Goal: Task Accomplishment & Management: Manage account settings

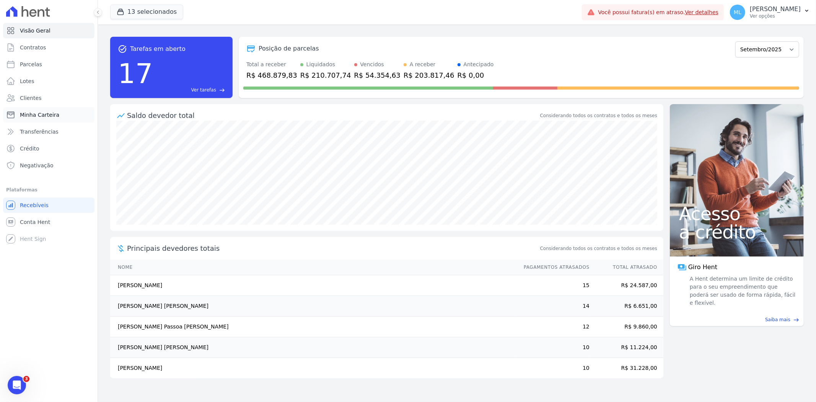
click at [55, 115] on span "Minha Carteira" at bounding box center [39, 115] width 39 height 8
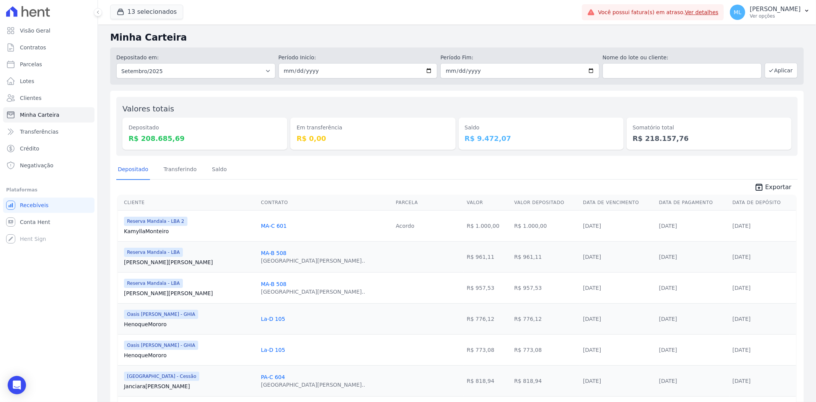
click at [160, 2] on div "13 selecionados Celina Guimaraes - Ghia Areias do Planalto Oasis Celina Guimara…" at bounding box center [344, 12] width 469 height 25
click at [154, 9] on button "13 selecionados" at bounding box center [146, 12] width 73 height 15
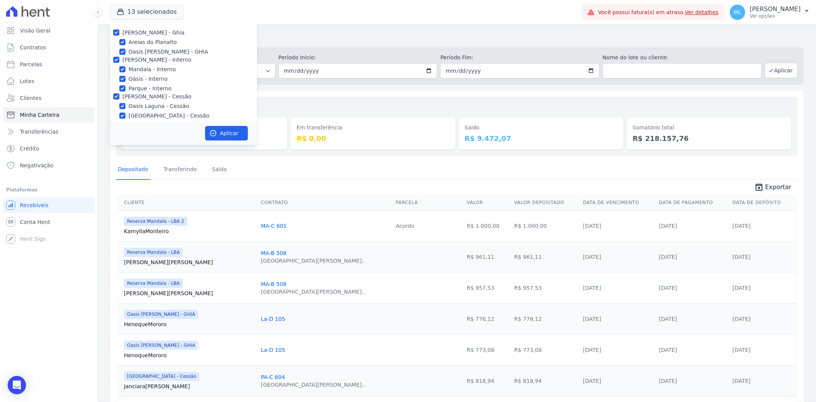
click at [127, 34] on label "[PERSON_NAME] - Ghia" at bounding box center [153, 32] width 62 height 6
click at [119, 34] on input "[PERSON_NAME] - Ghia" at bounding box center [116, 32] width 6 height 6
checkbox input "false"
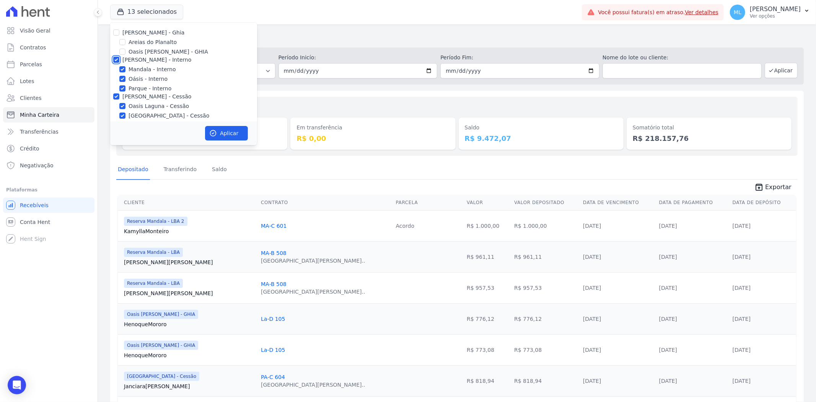
click at [117, 59] on input "[PERSON_NAME] - Interno" at bounding box center [116, 60] width 6 height 6
checkbox input "false"
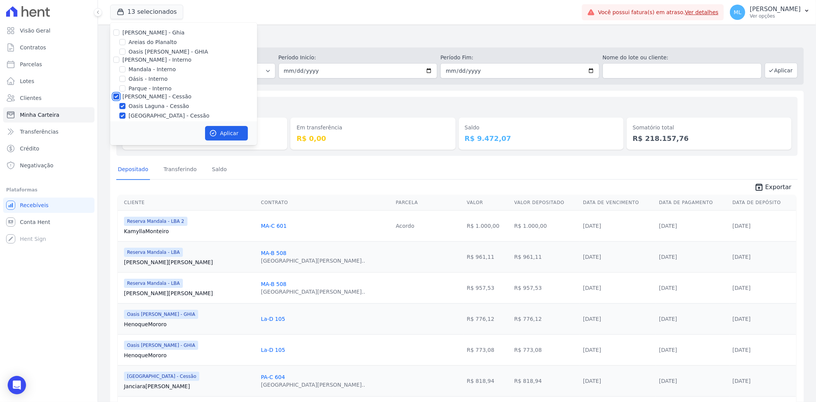
click at [115, 96] on input "[PERSON_NAME] - Cessão" at bounding box center [116, 96] width 6 height 6
checkbox input "false"
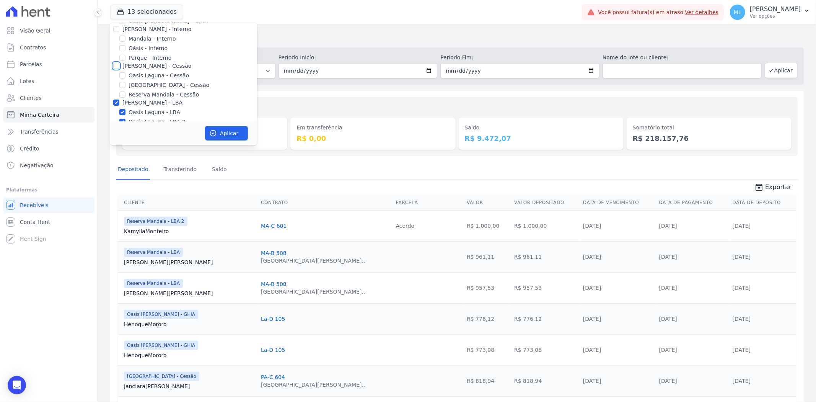
scroll to position [70, 0]
click at [115, 62] on input "[PERSON_NAME] - LBA" at bounding box center [116, 63] width 6 height 6
checkbox input "false"
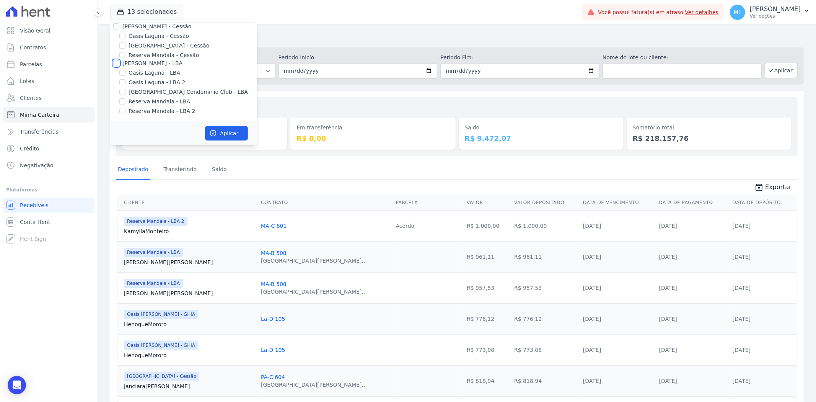
checkbox input "false"
click at [326, 98] on div "Valores totais Depositado R$ 208.685,69 Em transferência R$ 0,00 Saldo R$ 9.472…" at bounding box center [456, 126] width 681 height 59
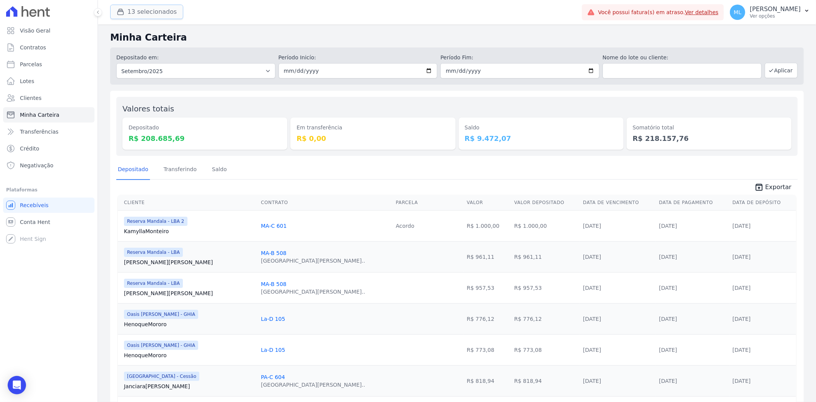
click at [140, 7] on button "13 selecionados" at bounding box center [146, 12] width 73 height 15
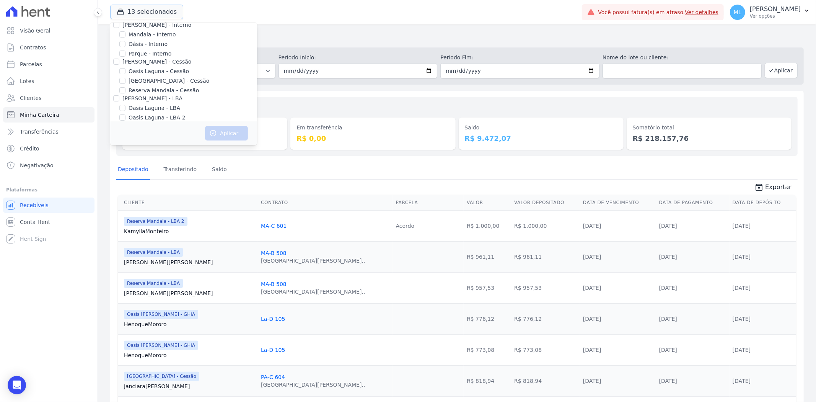
scroll to position [0, 0]
click at [115, 32] on input "[PERSON_NAME] - Ghia" at bounding box center [116, 32] width 6 height 6
checkbox input "true"
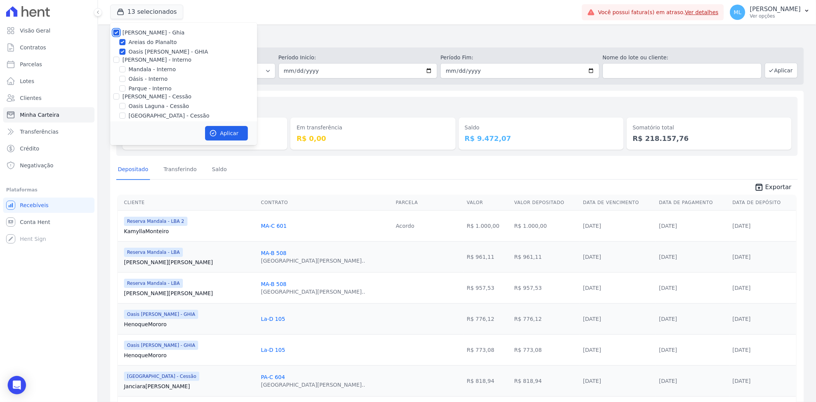
click at [117, 35] on input "[PERSON_NAME] - Ghia" at bounding box center [116, 32] width 6 height 6
checkbox input "false"
click at [121, 43] on input "Areias do Planalto" at bounding box center [122, 42] width 6 height 6
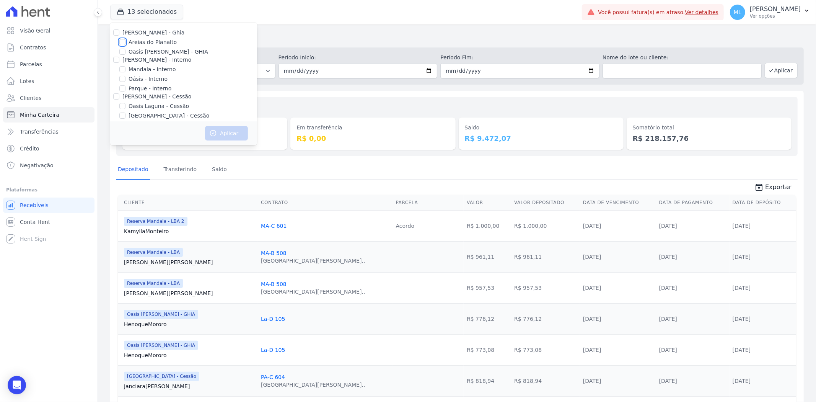
checkbox input "true"
click at [228, 130] on button "Aplicar" at bounding box center [226, 133] width 43 height 15
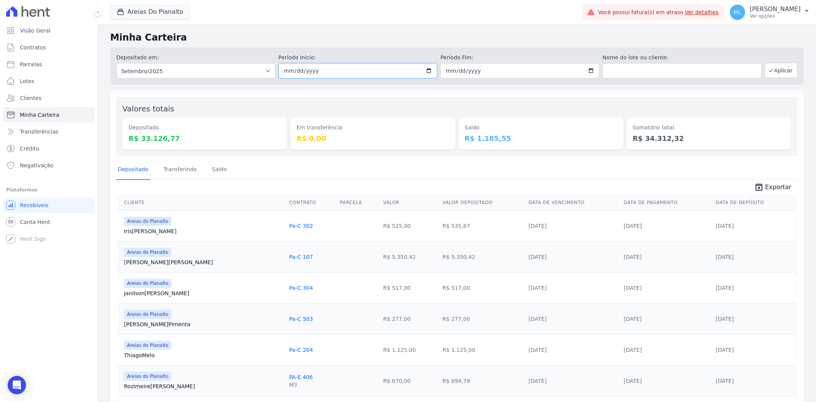
click at [426, 70] on input "2025-09-01" at bounding box center [358, 70] width 159 height 15
type input "[DATE]"
click at [593, 72] on input "2025-09-30" at bounding box center [519, 70] width 159 height 15
click at [587, 72] on input "2025-09-30" at bounding box center [519, 70] width 159 height 15
type input "[DATE]"
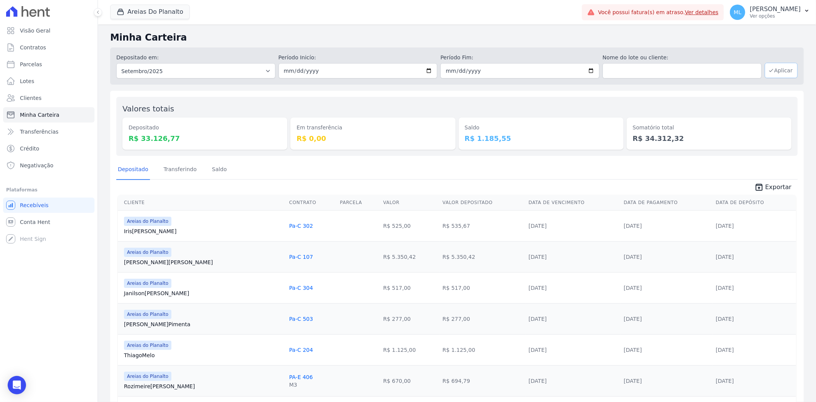
click at [734, 71] on button "Aplicar" at bounding box center [781, 70] width 33 height 15
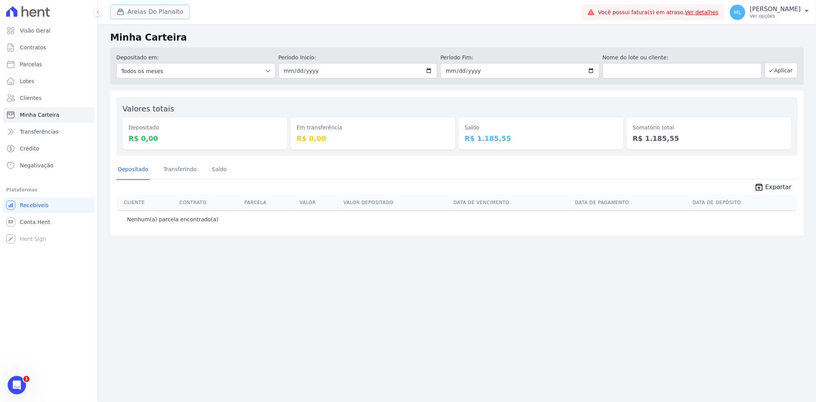
click at [152, 15] on button "Areias Do Planalto" at bounding box center [150, 12] width 80 height 15
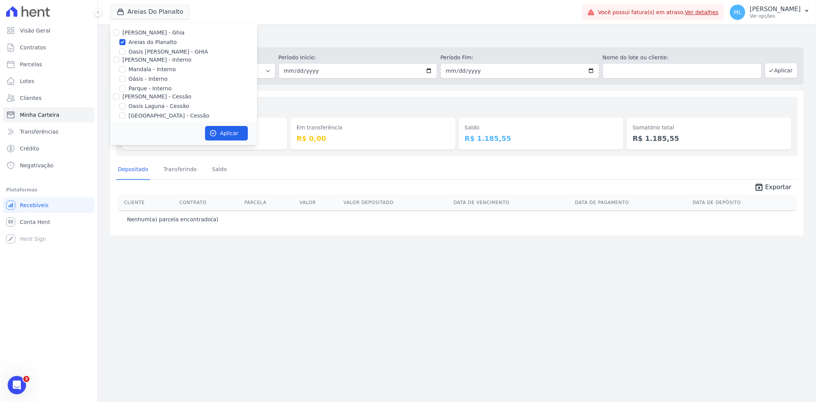
click at [134, 41] on label "Areias do Planalto" at bounding box center [153, 42] width 48 height 8
click at [126, 41] on input "Areias do Planalto" at bounding box center [122, 42] width 6 height 6
checkbox input "false"
click at [143, 47] on label "Parque - Interno" at bounding box center [150, 46] width 43 height 8
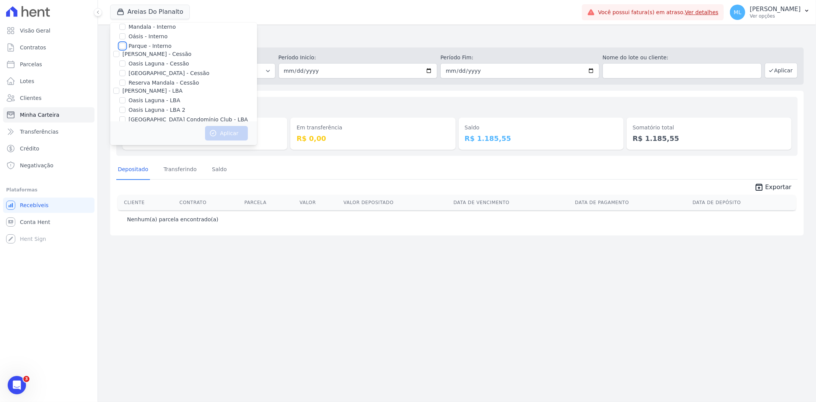
click at [126, 47] on input "Parque - Interno" at bounding box center [122, 46] width 6 height 6
checkbox input "true"
click at [173, 75] on label "[GEOGRAPHIC_DATA] - Cessão" at bounding box center [169, 73] width 81 height 8
click at [126, 75] on input "[GEOGRAPHIC_DATA] - Cessão" at bounding box center [122, 73] width 6 height 6
checkbox input "true"
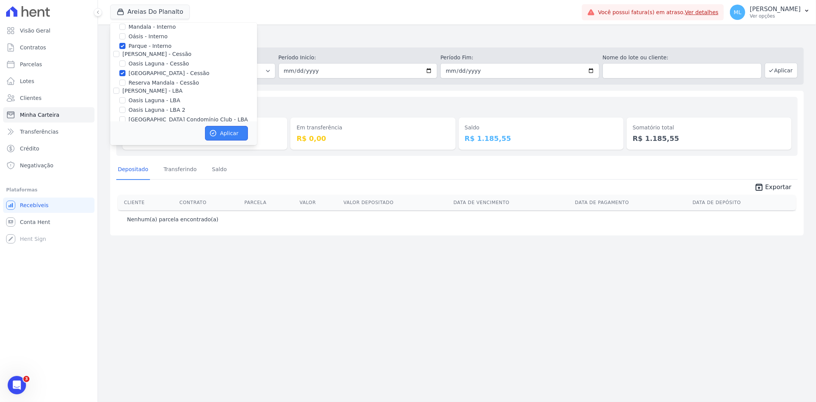
click at [226, 132] on button "Aplicar" at bounding box center [226, 133] width 43 height 15
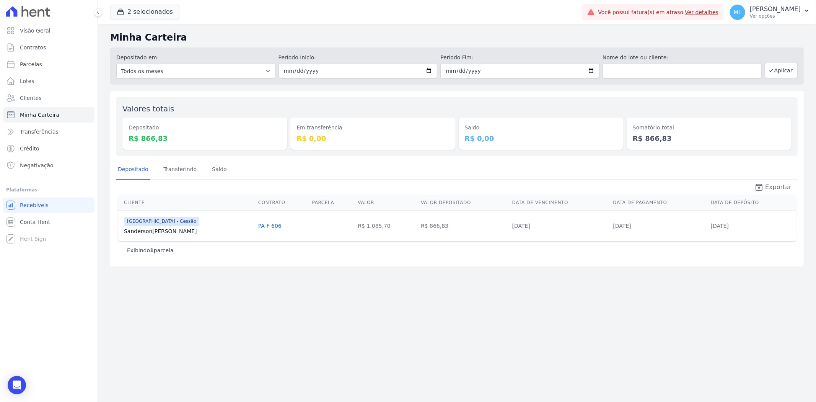
click at [772, 189] on span "Exportar" at bounding box center [778, 187] width 26 height 9
drag, startPoint x: 338, startPoint y: 178, endPoint x: 303, endPoint y: 161, distance: 39.2
click at [338, 178] on div "Depositado Transferindo [GEOGRAPHIC_DATA]" at bounding box center [456, 169] width 681 height 19
click at [150, 18] on button "2 selecionados" at bounding box center [144, 12] width 69 height 15
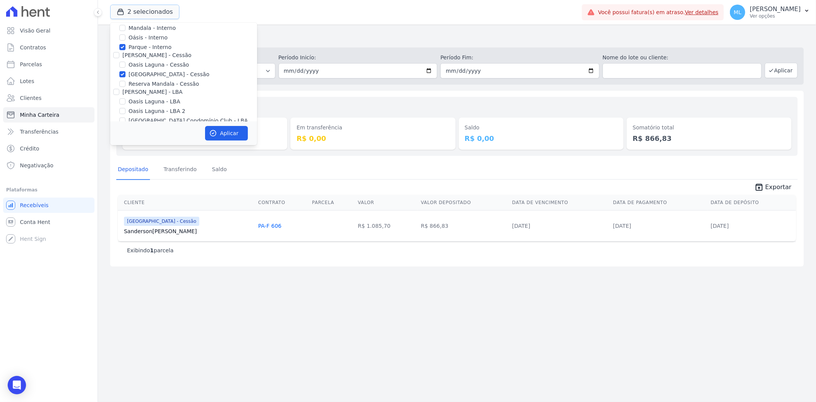
scroll to position [28, 0]
click at [142, 59] on label "Parque - Interno" at bounding box center [150, 61] width 43 height 8
click at [126, 59] on input "Parque - Interno" at bounding box center [122, 61] width 6 height 6
checkbox input "false"
click at [143, 85] on label "[GEOGRAPHIC_DATA] - Cessão" at bounding box center [169, 88] width 81 height 8
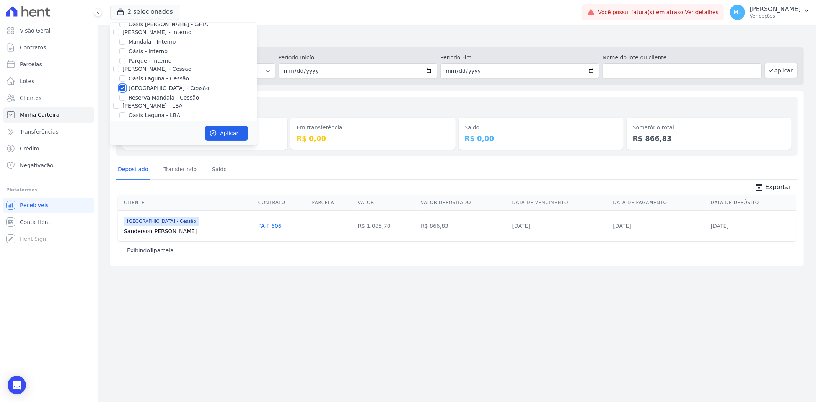
click at [126, 85] on input "[GEOGRAPHIC_DATA] - Cessão" at bounding box center [122, 88] width 6 height 6
checkbox input "false"
click at [145, 90] on label "[GEOGRAPHIC_DATA] Condomínio Club - LBA" at bounding box center [188, 92] width 119 height 8
click at [126, 90] on input "[GEOGRAPHIC_DATA] Condomínio Club - LBA" at bounding box center [122, 92] width 6 height 6
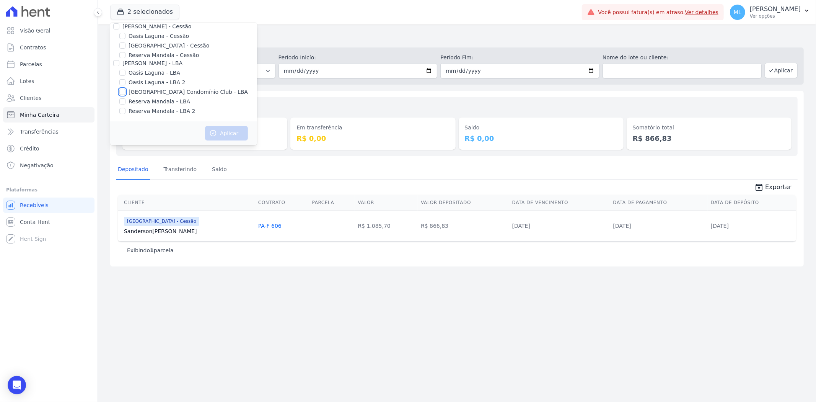
checkbox input "true"
click at [233, 137] on button "Aplicar" at bounding box center [226, 133] width 43 height 15
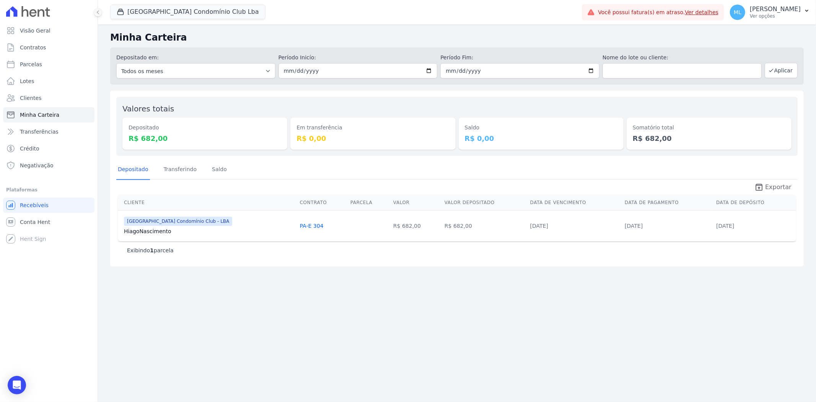
click at [773, 187] on span "Exportar" at bounding box center [778, 187] width 26 height 9
click at [409, 276] on div "Minha Carteira Depositado em: Todos os meses Março/2024 Abril/2024 Maio/2024 Ju…" at bounding box center [457, 212] width 718 height 377
drag, startPoint x: 369, startPoint y: 171, endPoint x: 374, endPoint y: 170, distance: 5.6
click at [369, 171] on div "Depositado Transferindo [GEOGRAPHIC_DATA]" at bounding box center [456, 169] width 681 height 19
click at [168, 7] on button "[GEOGRAPHIC_DATA] Condomínio Club Lba" at bounding box center [187, 12] width 155 height 15
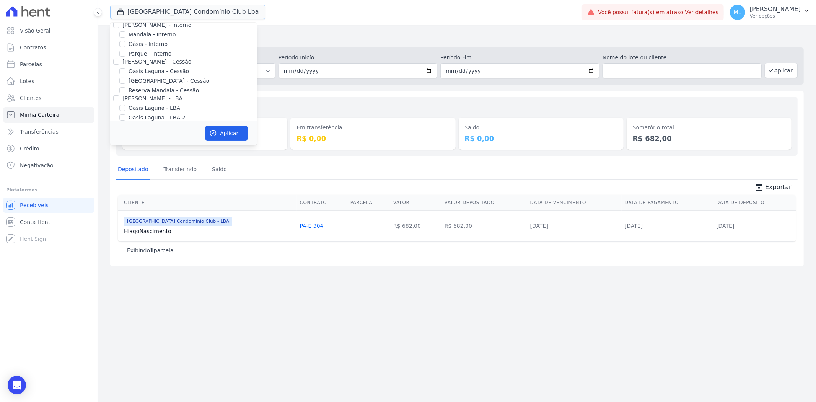
scroll to position [70, 0]
click at [164, 90] on label "[GEOGRAPHIC_DATA] Condomínio Club - LBA" at bounding box center [188, 92] width 119 height 8
click at [126, 90] on input "[GEOGRAPHIC_DATA] Condomínio Club - LBA" at bounding box center [122, 92] width 6 height 6
checkbox input "false"
drag, startPoint x: 163, startPoint y: 101, endPoint x: 162, endPoint y: 106, distance: 5.0
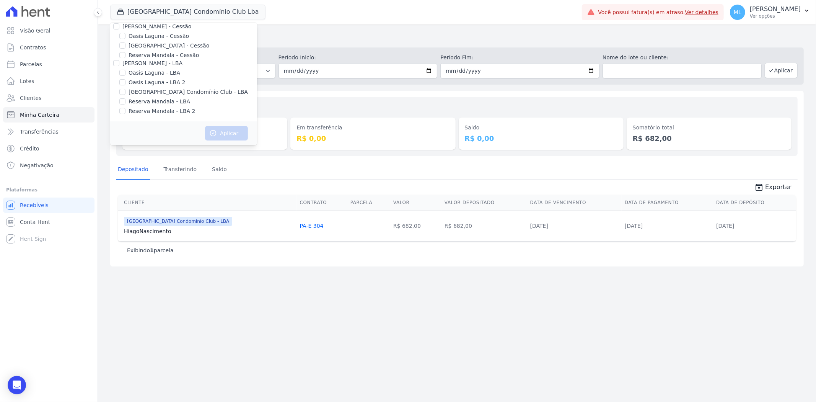
click at [163, 101] on label "Reserva Mandala - LBA" at bounding box center [160, 102] width 62 height 8
click at [126, 101] on input "Reserva Mandala - LBA" at bounding box center [122, 101] width 6 height 6
checkbox input "true"
click at [162, 106] on div "[PERSON_NAME] - Ghia Areias do Planalto Oasis [PERSON_NAME] - GHIA [PERSON_NAME…" at bounding box center [183, 37] width 147 height 169
click at [186, 113] on div "Reserva Mandala - LBA 2" at bounding box center [183, 111] width 147 height 8
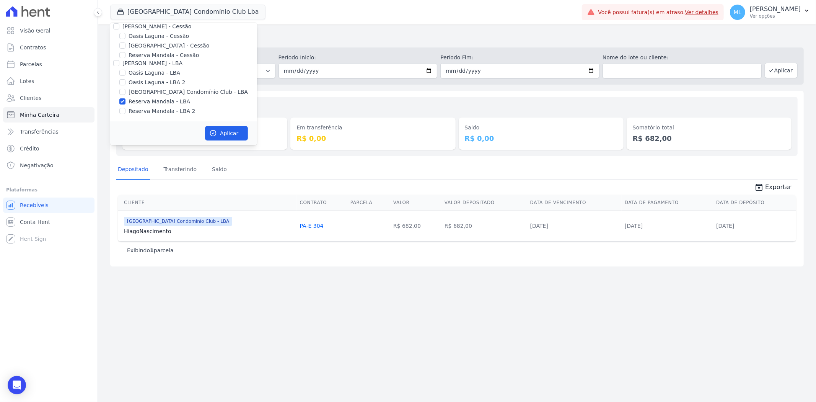
click at [181, 113] on label "Reserva Mandala - LBA 2" at bounding box center [162, 111] width 67 height 8
click at [126, 113] on input "Reserva Mandala - LBA 2" at bounding box center [122, 111] width 6 height 6
checkbox input "true"
click at [230, 127] on button "Aplicar" at bounding box center [226, 133] width 43 height 15
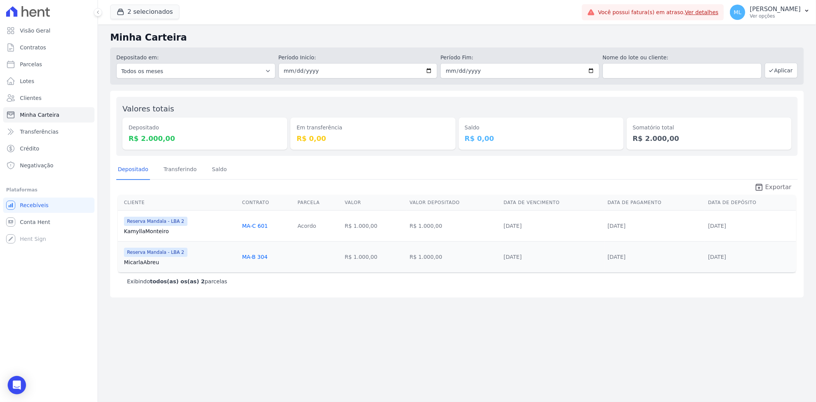
click at [782, 186] on span "Exportar" at bounding box center [778, 187] width 26 height 9
click at [159, 8] on button "2 selecionados" at bounding box center [144, 12] width 69 height 15
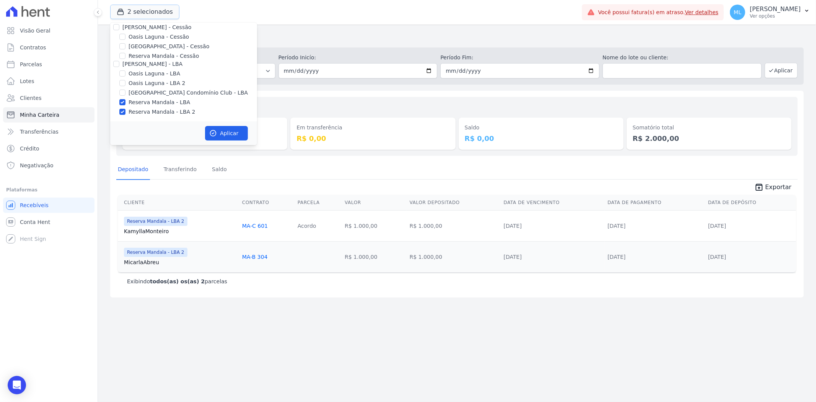
scroll to position [70, 0]
click at [152, 103] on label "Reserva Mandala - LBA" at bounding box center [160, 102] width 62 height 8
click at [126, 103] on input "Reserva Mandala - LBA" at bounding box center [122, 101] width 6 height 6
checkbox input "false"
click at [152, 112] on label "Reserva Mandala - LBA 2" at bounding box center [162, 111] width 67 height 8
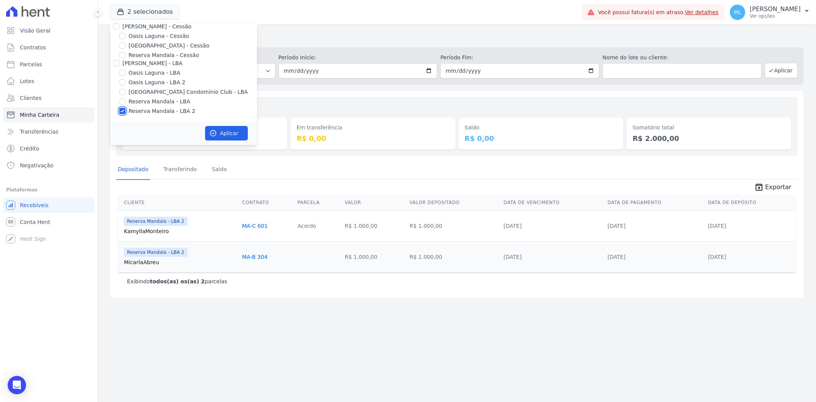
click at [126, 112] on input "Reserva Mandala - LBA 2" at bounding box center [122, 111] width 6 height 6
checkbox input "false"
click at [148, 98] on label "Reserva Mandala - Cessão" at bounding box center [164, 98] width 70 height 8
click at [126, 98] on input "Reserva Mandala - Cessão" at bounding box center [122, 98] width 6 height 6
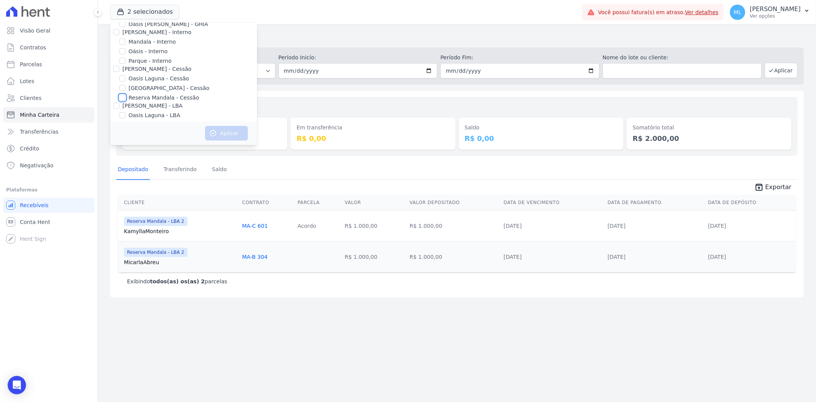
checkbox input "true"
click at [222, 132] on button "Aplicar" at bounding box center [226, 133] width 43 height 15
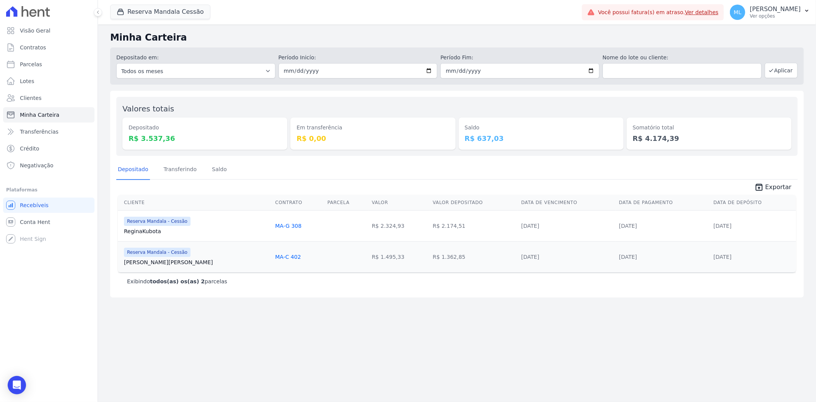
click at [781, 190] on span "Exportar" at bounding box center [778, 187] width 26 height 9
click at [179, 17] on button "Reserva Mandala Cessão" at bounding box center [160, 12] width 100 height 15
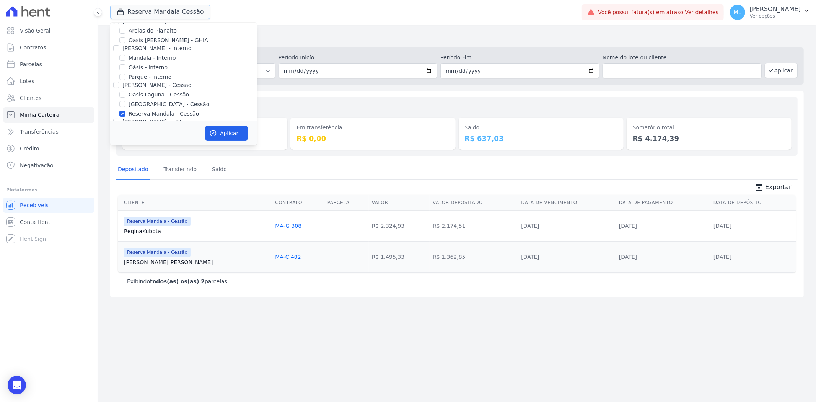
scroll to position [0, 0]
drag, startPoint x: 165, startPoint y: 70, endPoint x: 173, endPoint y: 77, distance: 10.3
click at [165, 70] on label "Mandala - Interno" at bounding box center [152, 69] width 47 height 8
click at [126, 70] on input "Mandala - Interno" at bounding box center [122, 69] width 6 height 6
checkbox input "true"
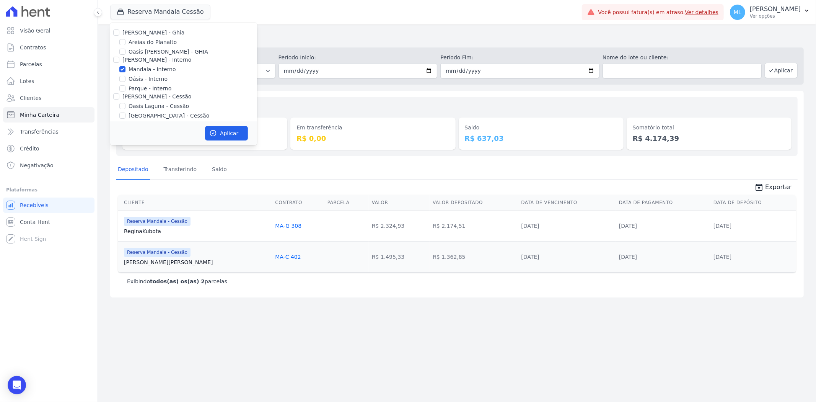
click at [215, 124] on div "Aplicar" at bounding box center [183, 133] width 147 height 24
click at [221, 131] on button "Aplicar" at bounding box center [226, 133] width 43 height 15
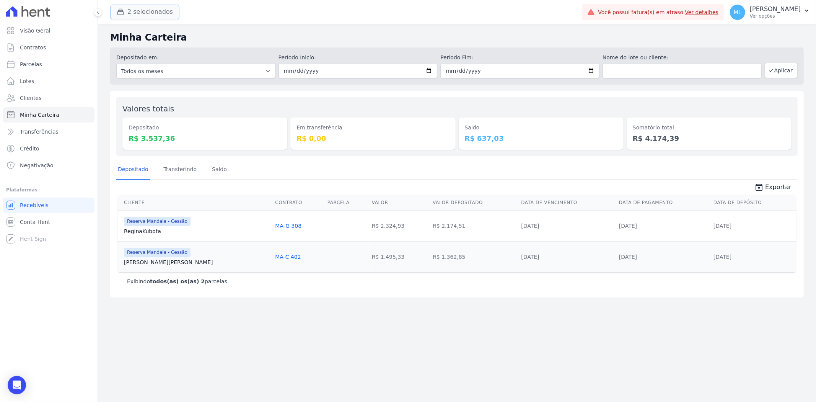
click at [148, 11] on button "2 selecionados" at bounding box center [144, 12] width 69 height 15
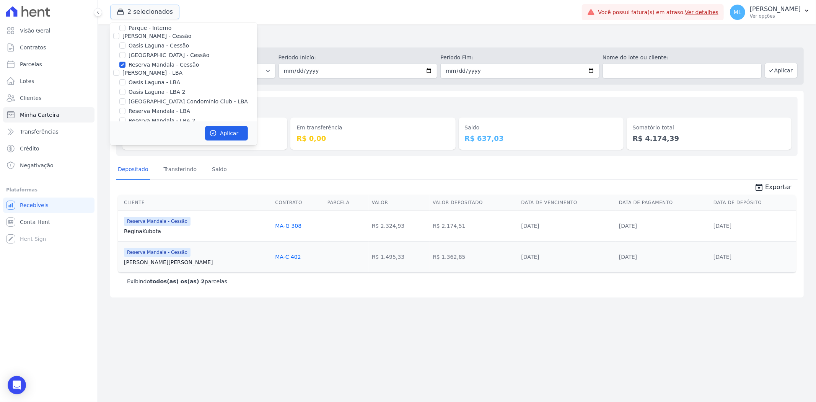
scroll to position [70, 0]
click at [341, 98] on div "Valores totais Depositado R$ 3.537,36 Em transferência R$ 0,00 [GEOGRAPHIC_DATA…" at bounding box center [456, 126] width 681 height 59
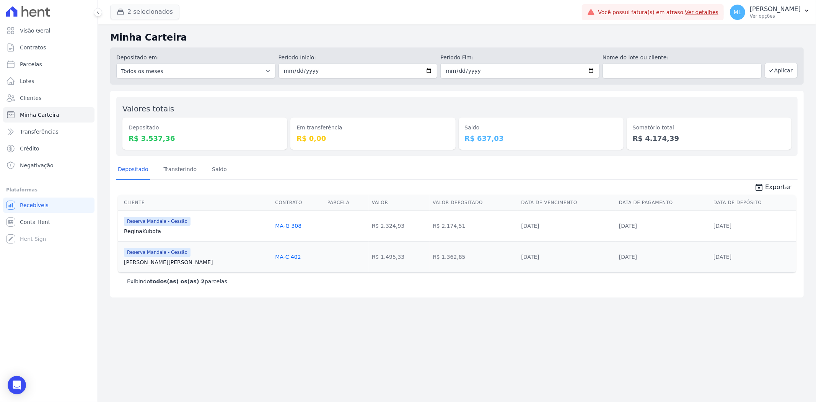
drag, startPoint x: 163, startPoint y: 3, endPoint x: 161, endPoint y: 8, distance: 5.5
click at [163, 3] on div "2 selecionados [PERSON_NAME] - Ghia Areias do Planalto Oasis [PERSON_NAME] - GH…" at bounding box center [344, 12] width 469 height 25
click at [159, 11] on button "2 selecionados" at bounding box center [144, 12] width 69 height 15
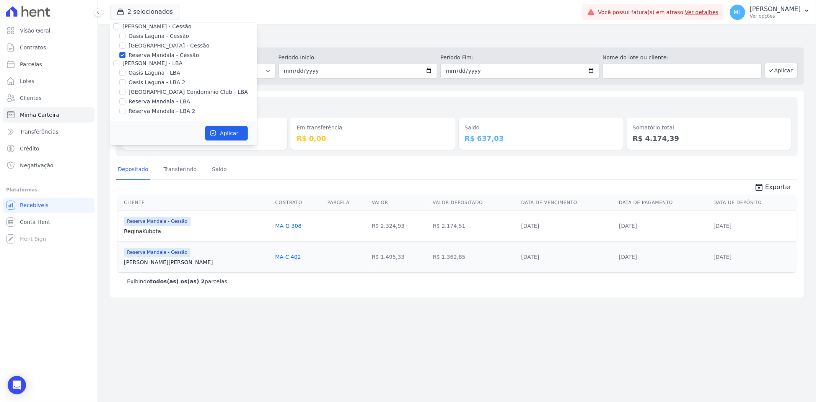
click at [151, 54] on label "Reserva Mandala - Cessão" at bounding box center [164, 55] width 70 height 8
click at [126, 54] on input "Reserva Mandala - Cessão" at bounding box center [122, 55] width 6 height 6
checkbox input "false"
click at [149, 42] on label "Mandala - Interno" at bounding box center [152, 42] width 47 height 8
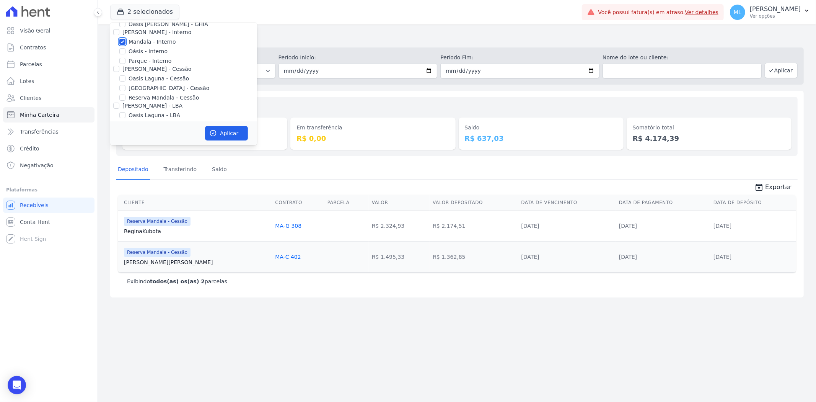
click at [126, 42] on input "Mandala - Interno" at bounding box center [122, 42] width 6 height 6
checkbox input "false"
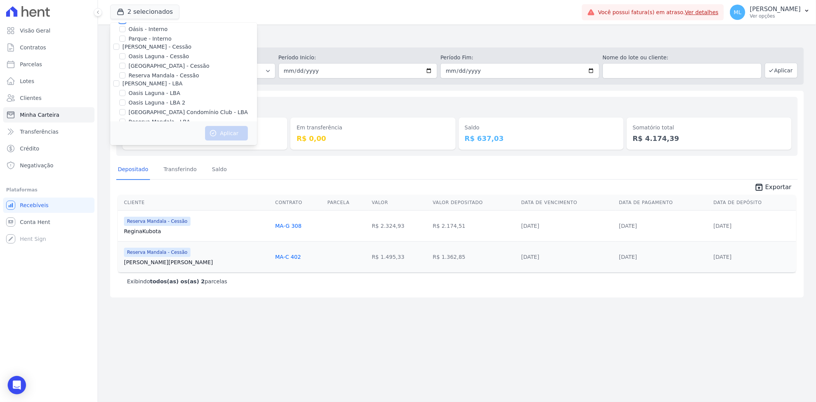
scroll to position [70, 0]
click at [167, 100] on label "Reserva Mandala - LBA" at bounding box center [160, 102] width 62 height 8
click at [126, 100] on input "Reserva Mandala - LBA" at bounding box center [122, 101] width 6 height 6
checkbox input "true"
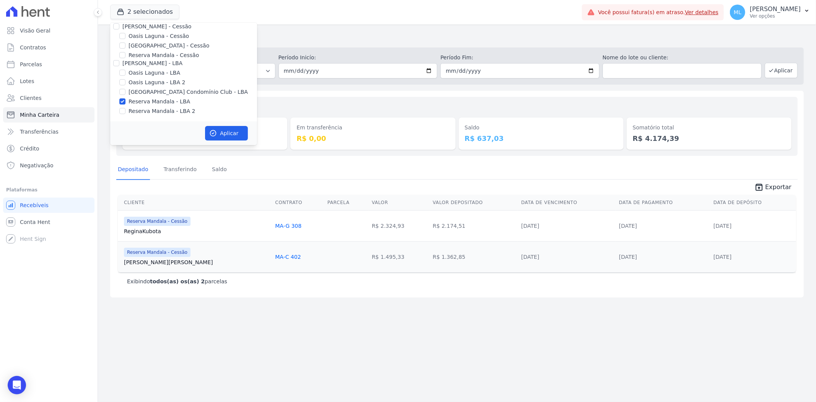
click at [163, 108] on label "Reserva Mandala - LBA 2" at bounding box center [162, 111] width 67 height 8
click at [126, 108] on input "Reserva Mandala - LBA 2" at bounding box center [122, 111] width 6 height 6
checkbox input "true"
click at [217, 126] on button "Aplicar" at bounding box center [226, 133] width 43 height 15
